Goal: Navigation & Orientation: Find specific page/section

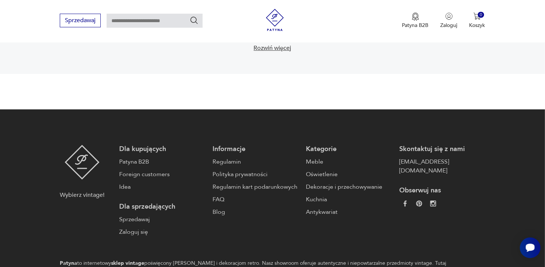
scroll to position [1241, 0]
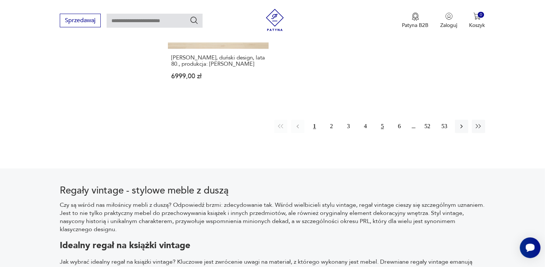
click at [381, 120] on button "5" at bounding box center [382, 126] width 13 height 13
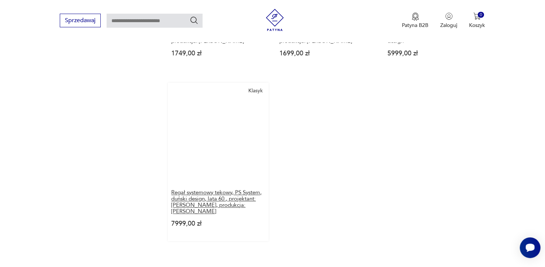
scroll to position [1180, 0]
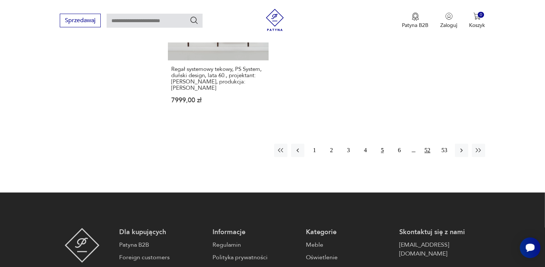
click at [429, 144] on button "52" at bounding box center [427, 150] width 13 height 13
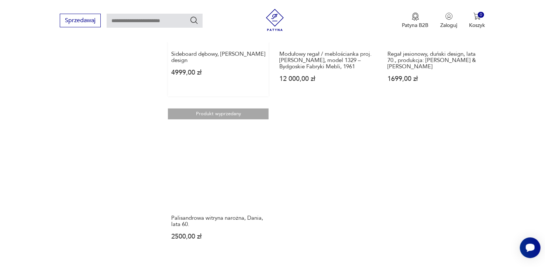
scroll to position [1180, 0]
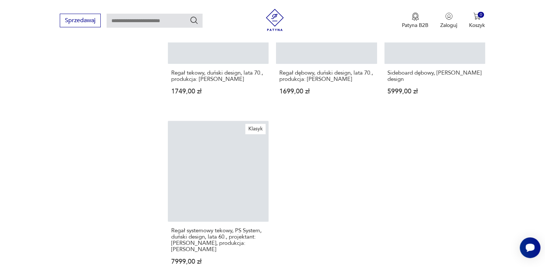
scroll to position [1180, 0]
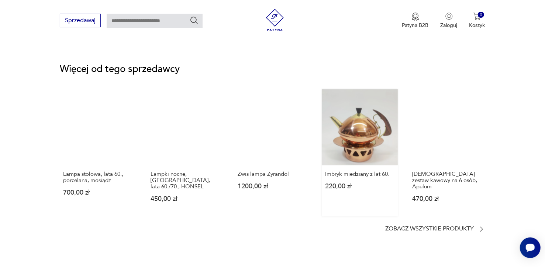
scroll to position [1107, 0]
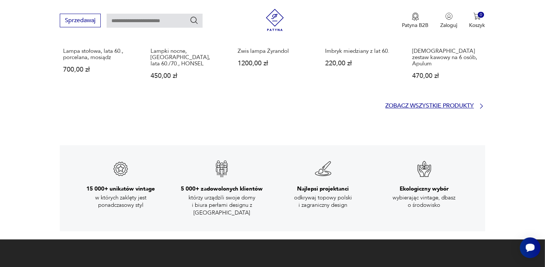
click at [482, 103] on icon at bounding box center [481, 105] width 3 height 5
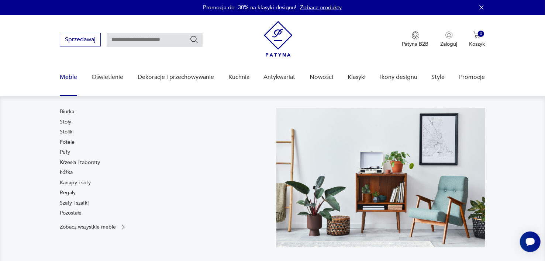
click at [69, 79] on link "Meble" at bounding box center [68, 77] width 17 height 28
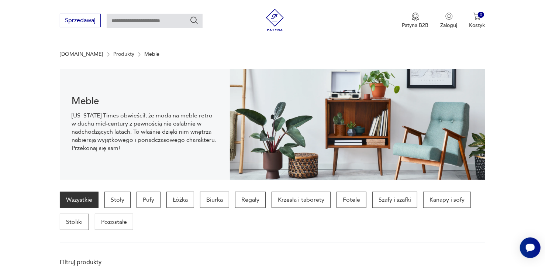
scroll to position [73, 0]
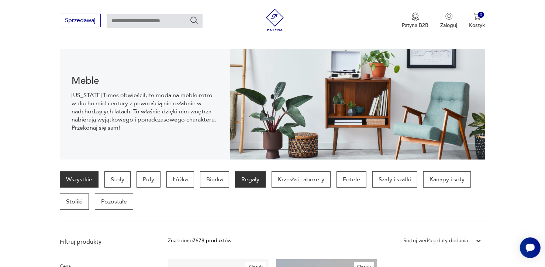
click at [240, 181] on p "Regały" at bounding box center [250, 179] width 31 height 16
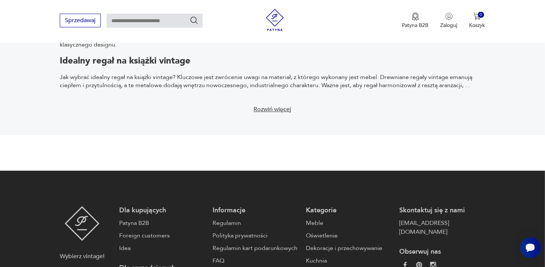
scroll to position [1303, 0]
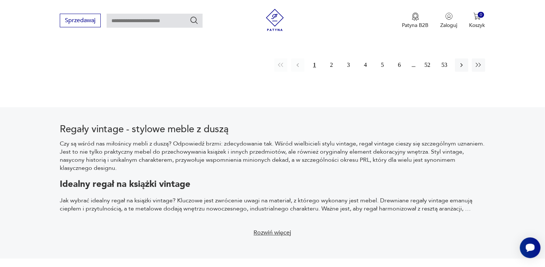
click at [278, 224] on button "Rozwiń więcej" at bounding box center [272, 232] width 47 height 16
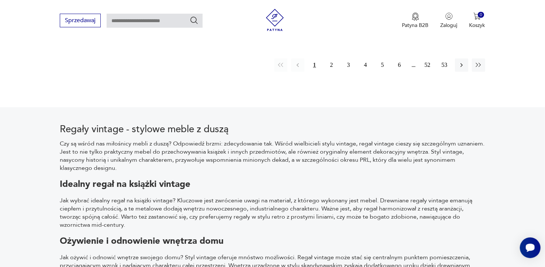
scroll to position [1180, 0]
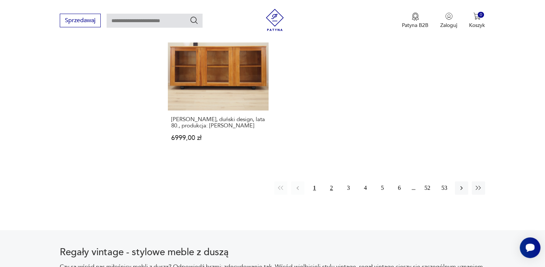
click at [330, 181] on button "2" at bounding box center [331, 187] width 13 height 13
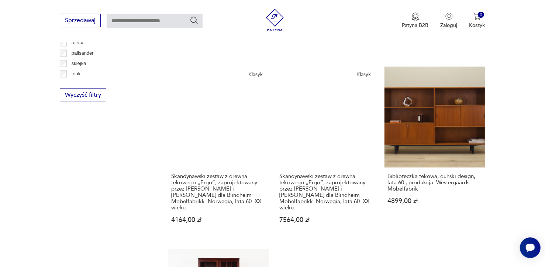
scroll to position [1180, 0]
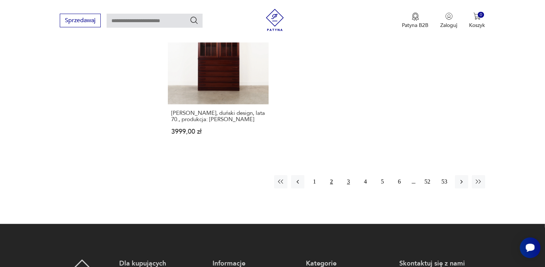
click at [349, 175] on button "3" at bounding box center [348, 181] width 13 height 13
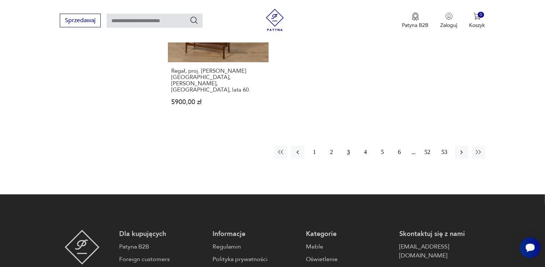
scroll to position [1303, 0]
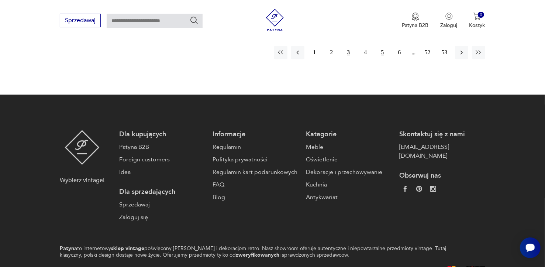
click at [383, 53] on button "5" at bounding box center [382, 52] width 13 height 13
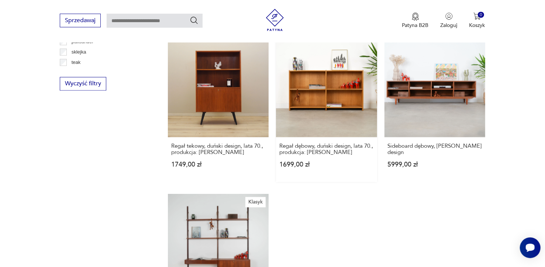
scroll to position [1068, 0]
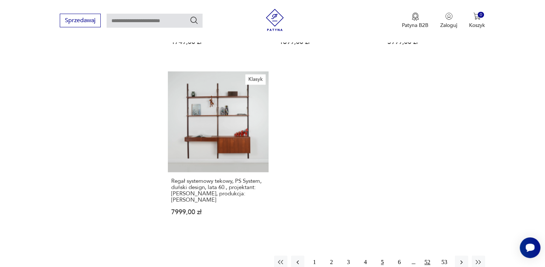
click at [430, 257] on button "52" at bounding box center [427, 261] width 13 height 13
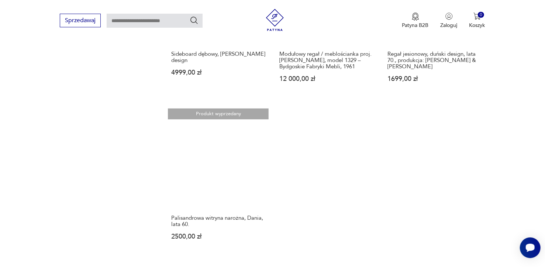
scroll to position [1180, 0]
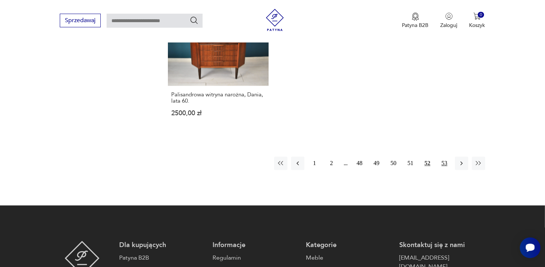
click at [447, 165] on button "53" at bounding box center [444, 162] width 13 height 13
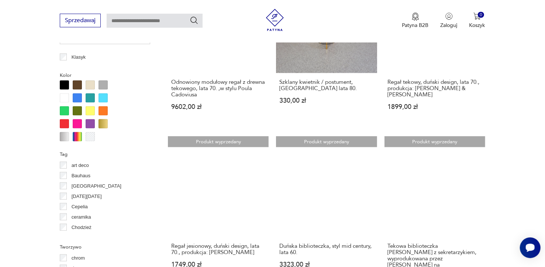
scroll to position [811, 0]
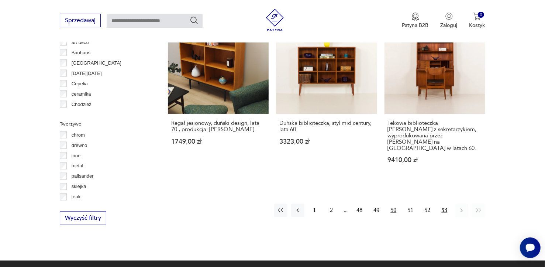
click at [394, 204] on button "50" at bounding box center [393, 210] width 13 height 13
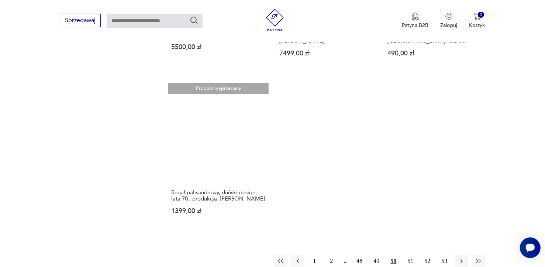
scroll to position [1180, 0]
